Goal: Task Accomplishment & Management: Manage account settings

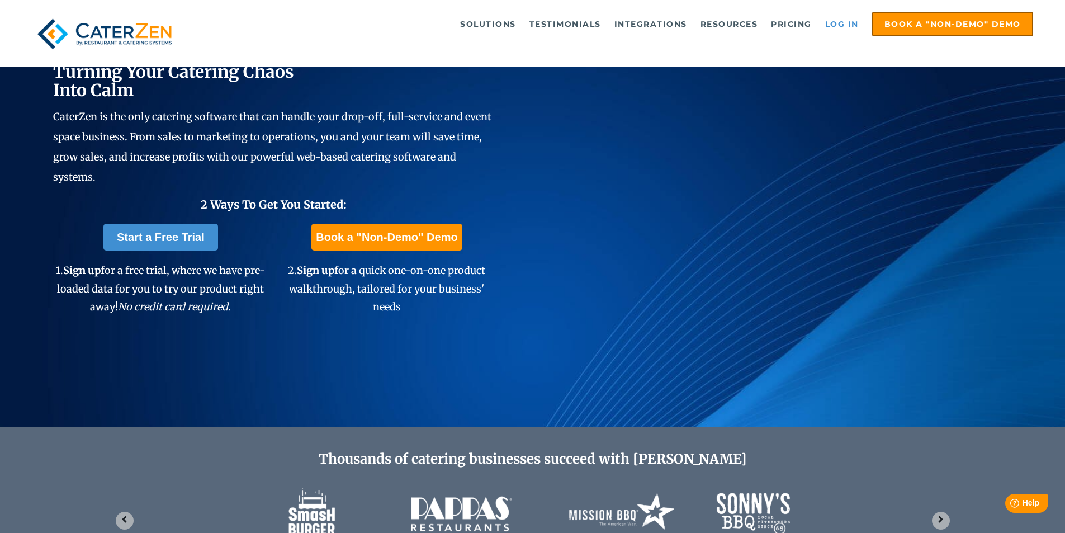
drag, startPoint x: 865, startPoint y: 20, endPoint x: 851, endPoint y: 22, distance: 14.8
click at [854, 22] on ul "Solutions Catering CRM Catering Sales Catering Management Catering Marketing Ca…" at bounding box center [618, 24] width 830 height 25
click at [847, 24] on link "Log in" at bounding box center [842, 24] width 45 height 22
click at [846, 25] on link "Log in" at bounding box center [842, 24] width 45 height 22
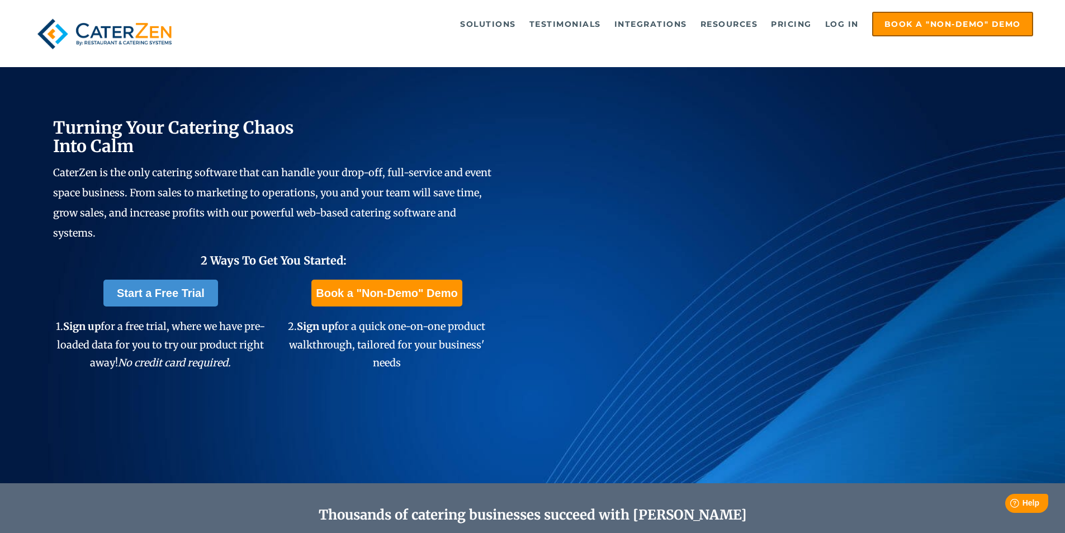
click at [849, 23] on link "Log in" at bounding box center [842, 24] width 45 height 22
click at [846, 23] on link "Log in" at bounding box center [842, 24] width 45 height 22
